Goal: Ask a question

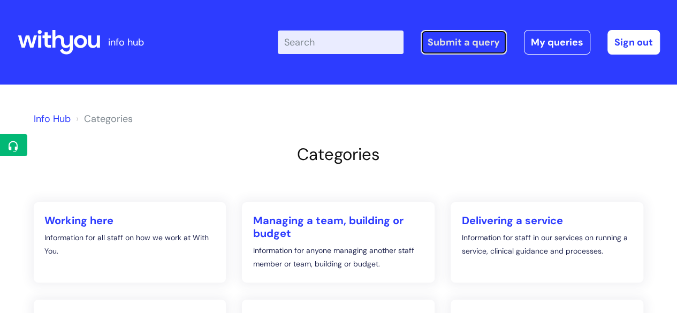
click at [450, 47] on link "Submit a query" at bounding box center [464, 42] width 86 height 25
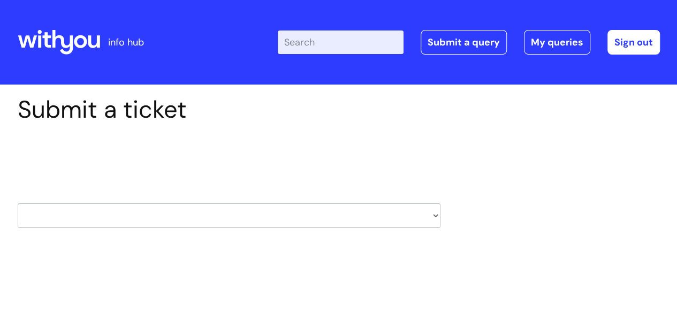
click at [96, 207] on select "HR / People IT and Support Clinical Drug Alerts Finance Accounts Data Support T…" at bounding box center [229, 215] width 423 height 25
click at [0, 205] on div "Submit a ticket Select issue type HR / People IT and Support Clinical Drug Aler…" at bounding box center [338, 196] width 677 height 222
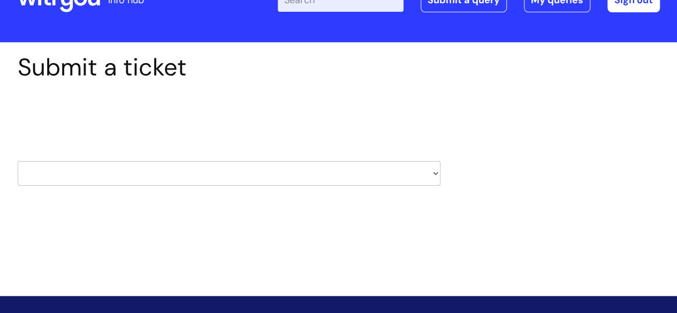
click at [117, 150] on div "HR / People IT and Support Clinical Drug Alerts Finance Accounts Data Support T…" at bounding box center [229, 160] width 423 height 50
click at [117, 157] on div "HR / People IT and Support Clinical Drug Alerts Finance Accounts Data Support T…" at bounding box center [229, 160] width 423 height 50
click at [117, 163] on select "HR / People IT and Support Clinical Drug Alerts Finance Accounts Data Support T…" at bounding box center [229, 173] width 423 height 25
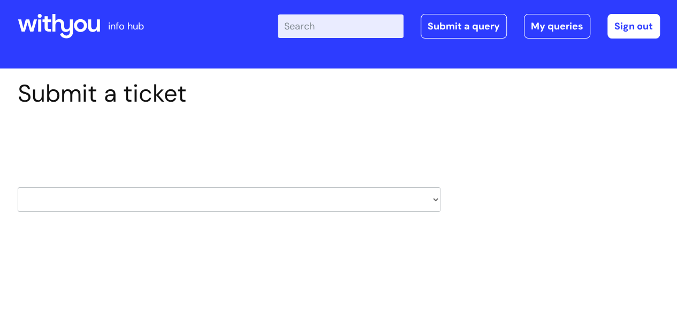
scroll to position [16, 0]
click at [115, 191] on select "HR / People IT and Support Clinical Drug Alerts Finance Accounts Data Support T…" at bounding box center [229, 199] width 423 height 25
select select "recruitment"
click at [18, 187] on select "HR / People IT and Support Clinical Drug Alerts Finance Accounts Data Support T…" at bounding box center [229, 199] width 423 height 25
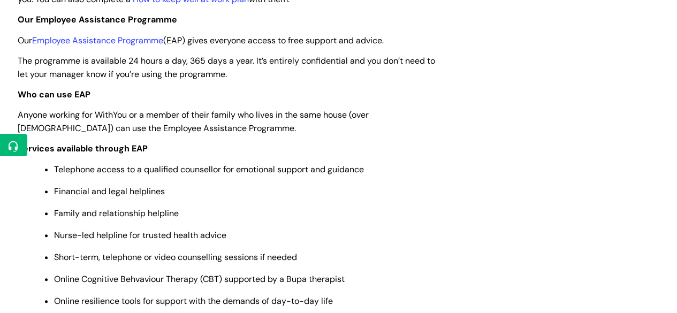
scroll to position [437, 0]
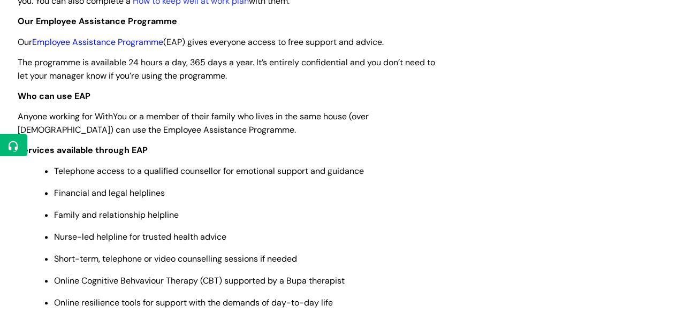
click at [144, 44] on link "Employee Assistance Programme" at bounding box center [97, 41] width 131 height 11
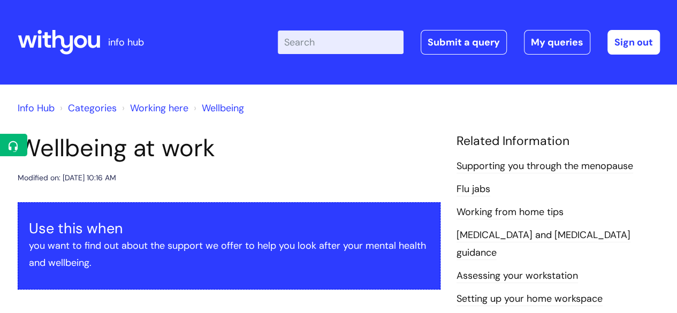
click at [664, 56] on header "info hub Enter your search term here... Search Submit a query My queries Welcom…" at bounding box center [338, 42] width 677 height 85
